Goal: Navigation & Orientation: Find specific page/section

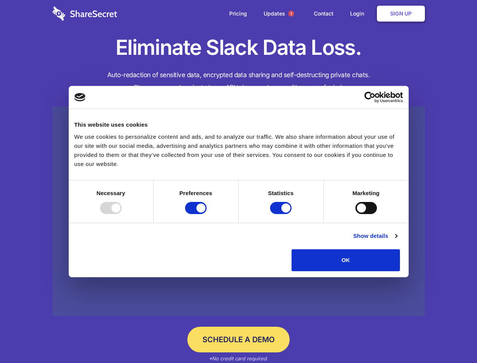
click at [122, 214] on div at bounding box center [111, 208] width 22 height 12
click at [207, 214] on input "Preferences" at bounding box center [196, 208] width 22 height 12
checkbox input "false"
click at [282, 214] on input "Statistics" at bounding box center [281, 208] width 22 height 12
checkbox input "false"
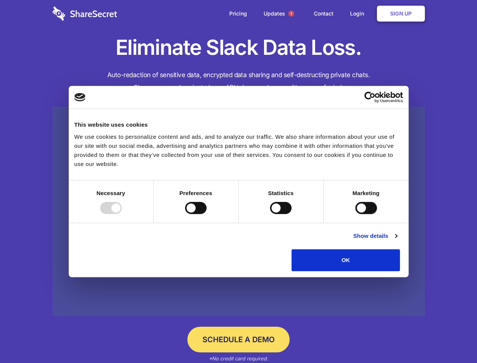
click at [355, 214] on input "Marketing" at bounding box center [366, 208] width 22 height 12
checkbox input "true"
click at [397, 240] on link "Show details" at bounding box center [375, 235] width 44 height 9
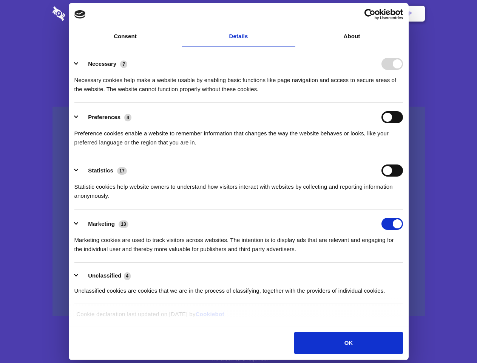
click at [417, 273] on link at bounding box center [238, 212] width 372 height 210
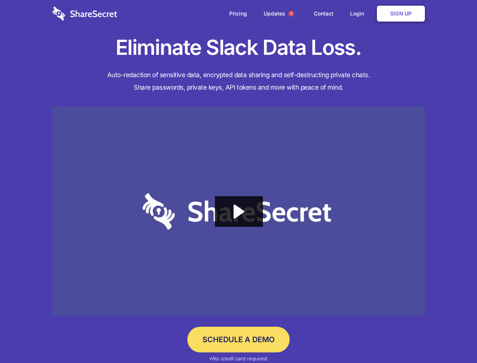
click at [291, 14] on span "1" at bounding box center [291, 14] width 6 height 6
